Goal: Find specific fact: Find specific fact

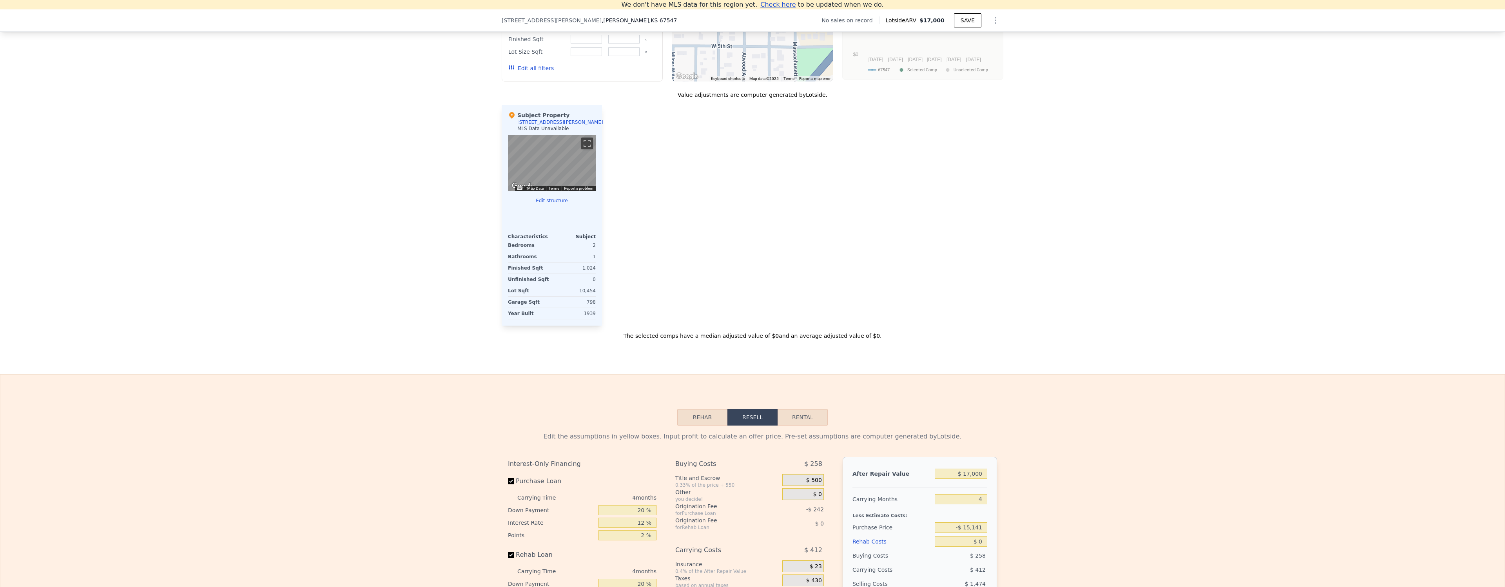
scroll to position [703, 0]
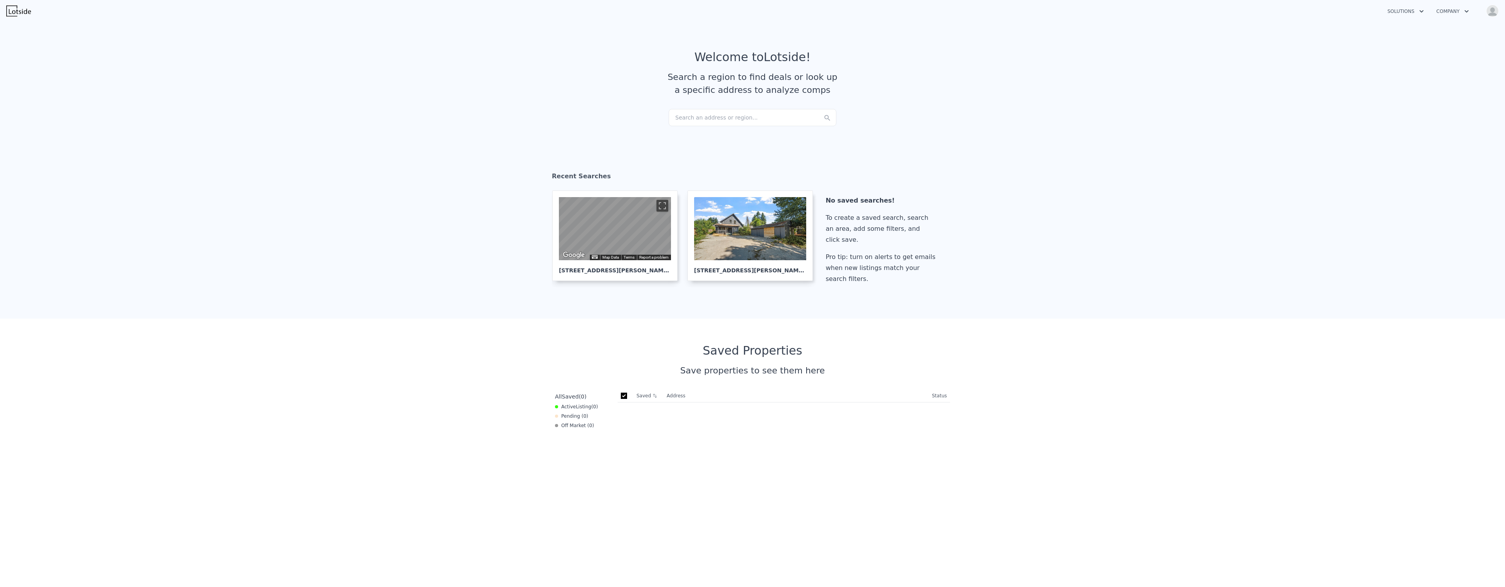
click at [333, 165] on section "Recent Searches ← Move left → Move right ↑ Move up ↓ Move down + Zoom in - Zoom…" at bounding box center [752, 229] width 1505 height 178
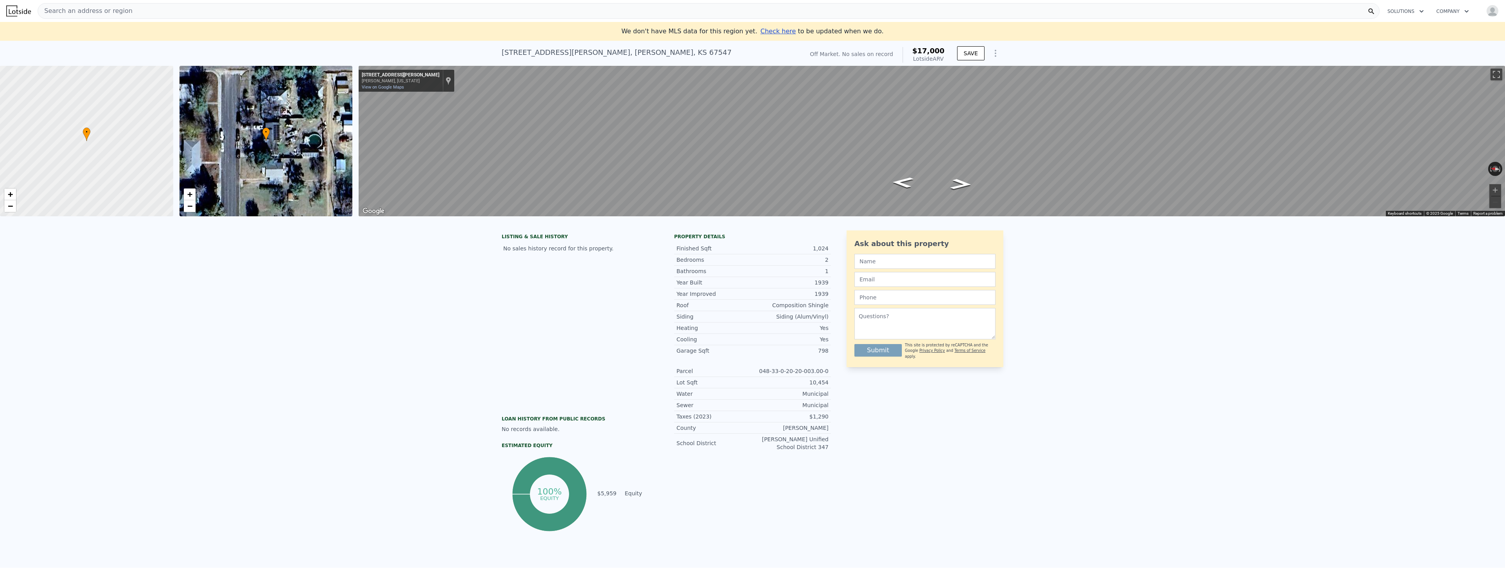
click at [610, 52] on div "409 Atwood Ave , Kinsley , KS 67547" at bounding box center [617, 52] width 230 height 11
copy div "67547"
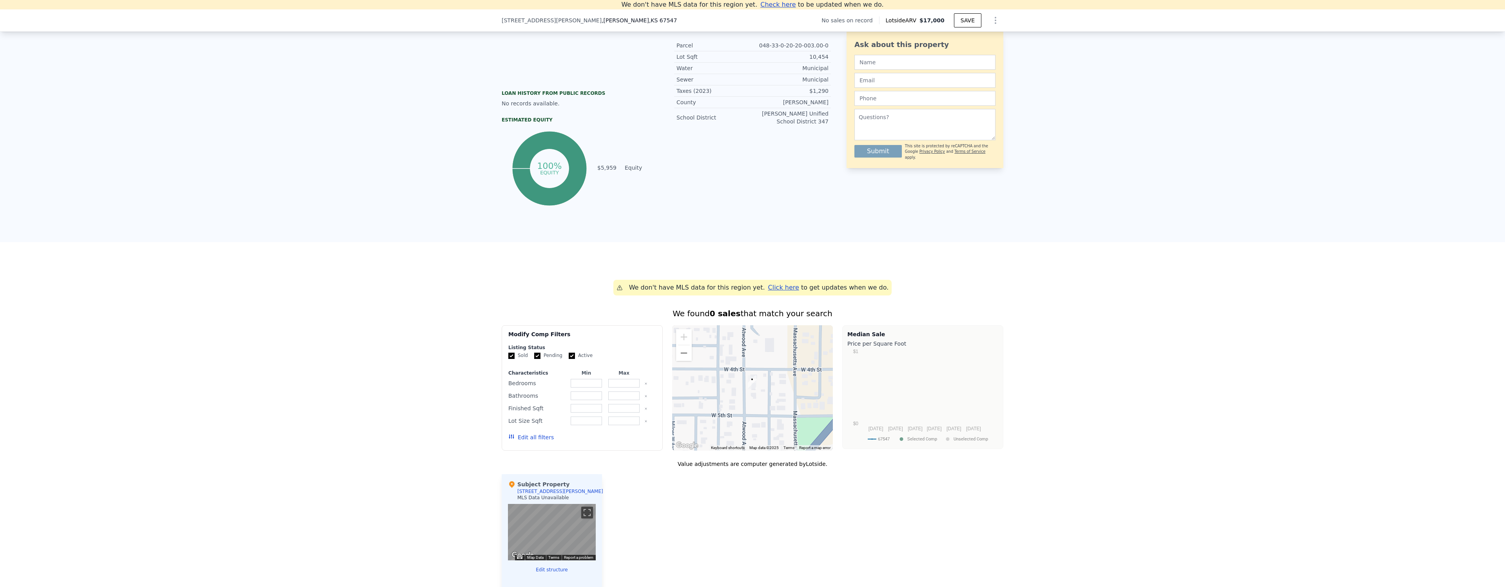
scroll to position [252, 0]
